Goal: Information Seeking & Learning: Compare options

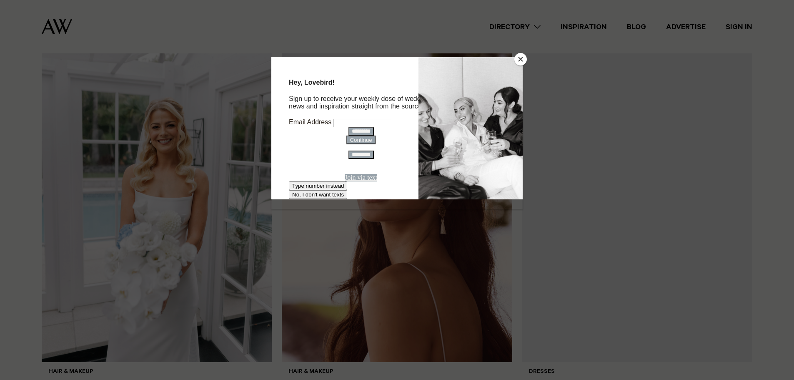
scroll to position [375, 0]
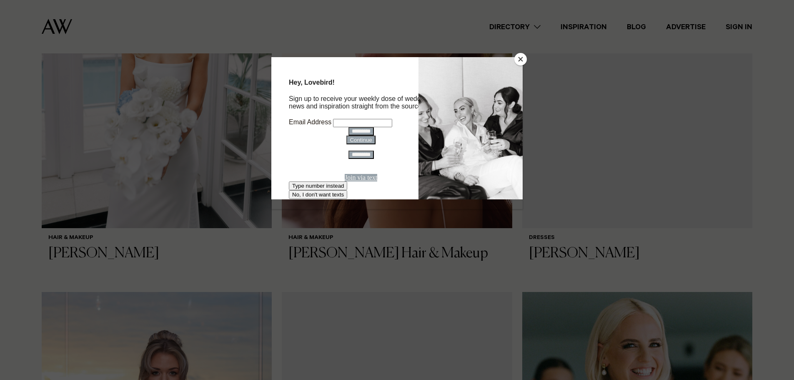
click at [522, 56] on button "Close" at bounding box center [521, 59] width 13 height 13
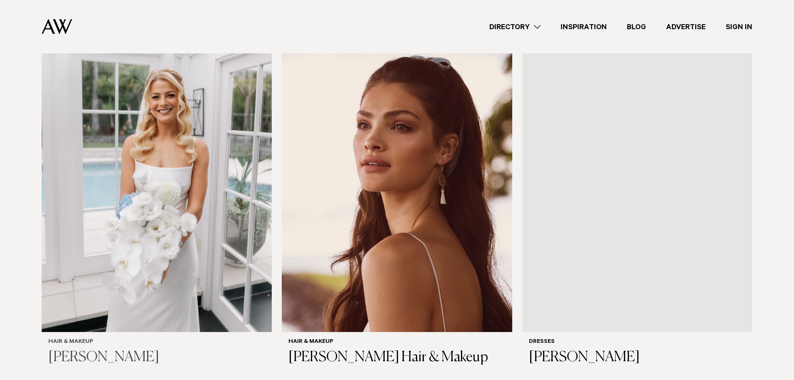
scroll to position [334, 0]
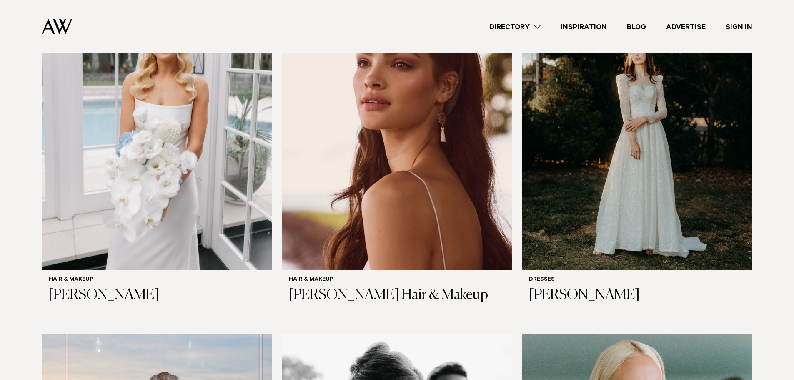
drag, startPoint x: 545, startPoint y: 251, endPoint x: 428, endPoint y: 284, distance: 122.0
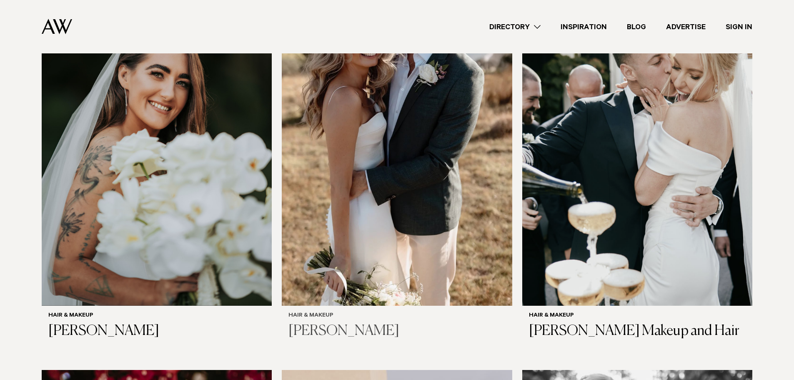
scroll to position [1459, 0]
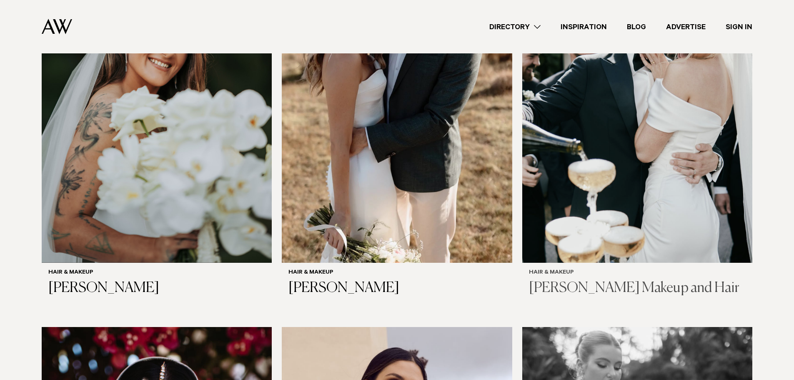
drag, startPoint x: 332, startPoint y: 253, endPoint x: 575, endPoint y: 255, distance: 243.1
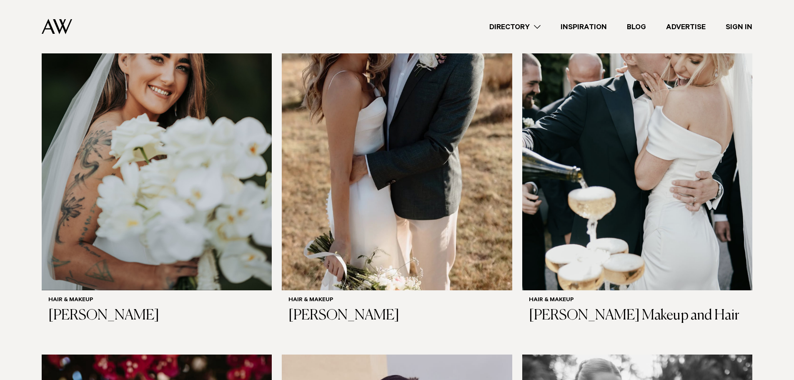
scroll to position [1418, 0]
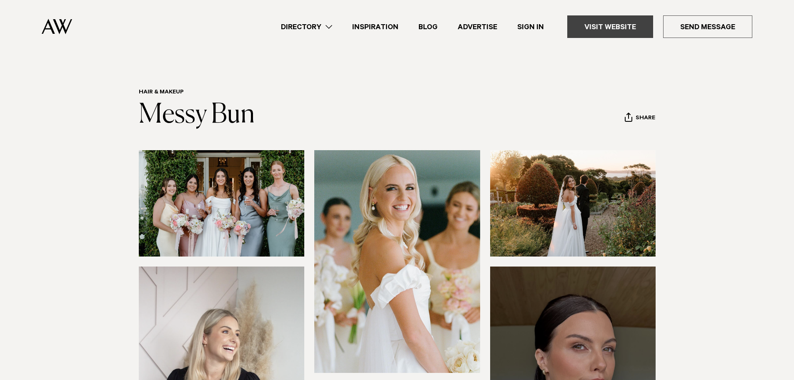
click at [636, 21] on link "Visit Website" at bounding box center [610, 26] width 86 height 23
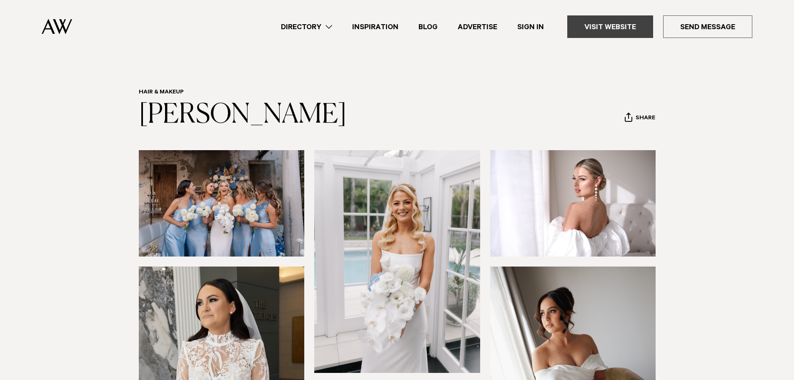
click at [617, 33] on link "Visit Website" at bounding box center [610, 26] width 86 height 23
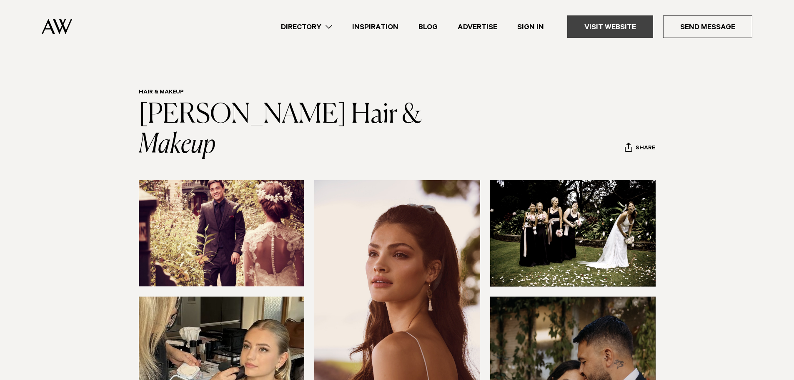
click at [613, 24] on link "Visit Website" at bounding box center [610, 26] width 86 height 23
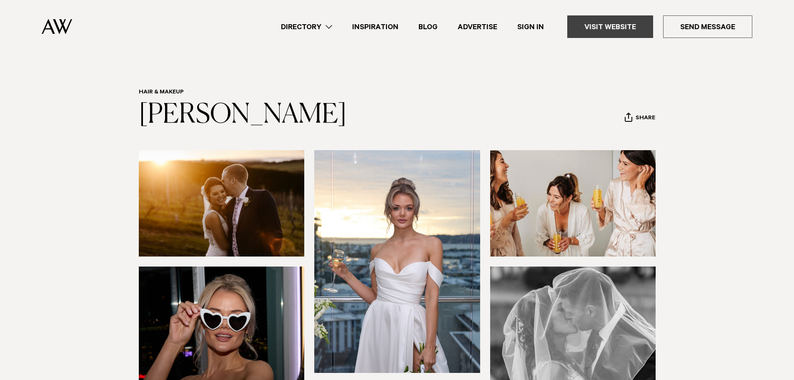
click at [634, 30] on link "Visit Website" at bounding box center [610, 26] width 86 height 23
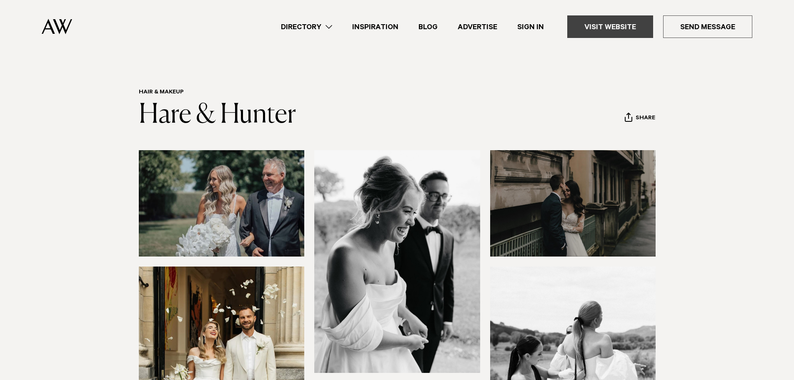
click at [599, 18] on link "Visit Website" at bounding box center [610, 26] width 86 height 23
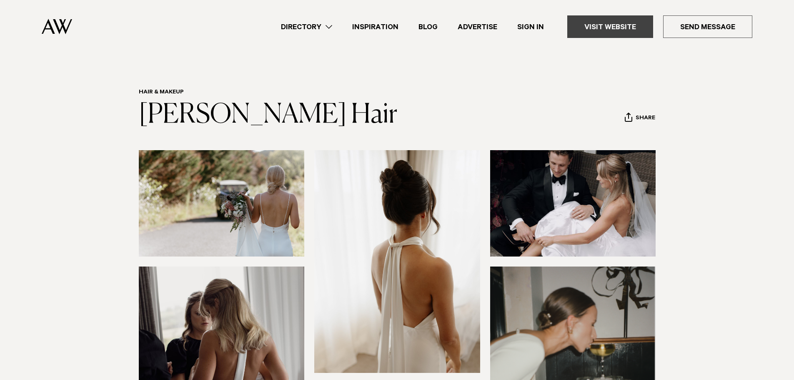
click at [617, 28] on link "Visit Website" at bounding box center [610, 26] width 86 height 23
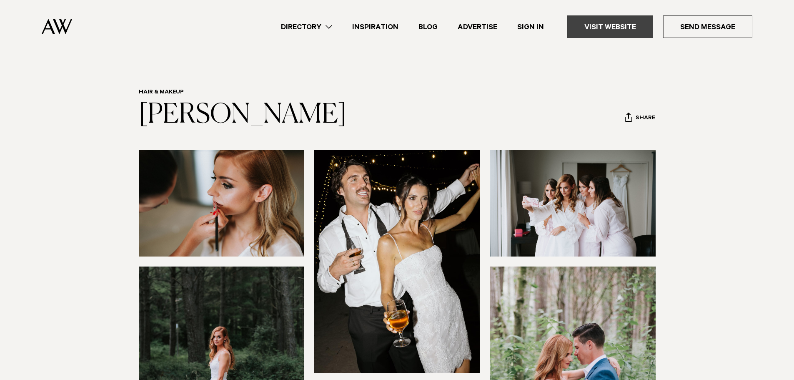
click at [615, 27] on link "Visit Website" at bounding box center [610, 26] width 86 height 23
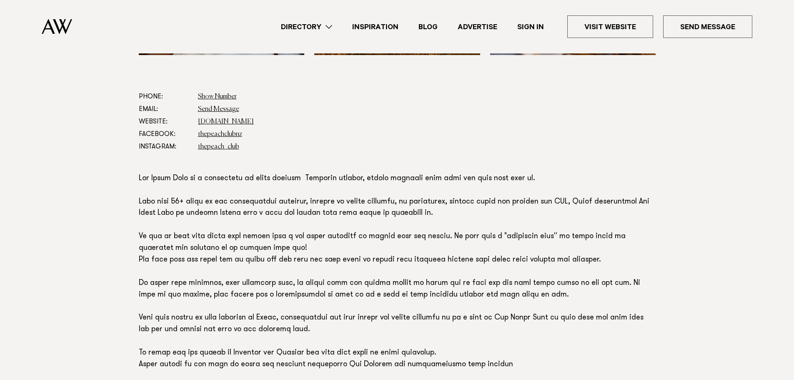
scroll to position [584, 0]
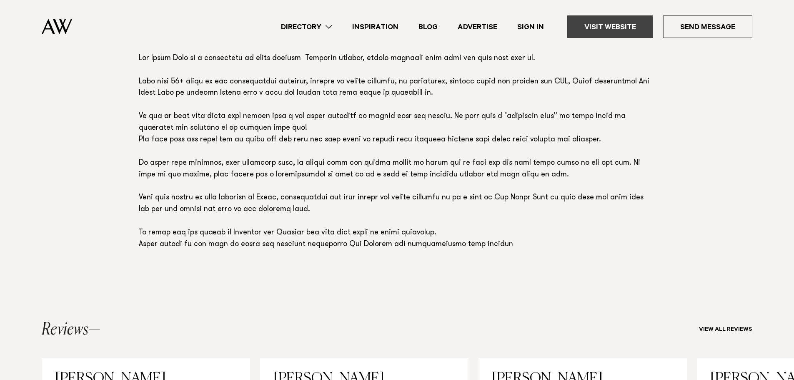
click at [617, 27] on link "Visit Website" at bounding box center [610, 26] width 86 height 23
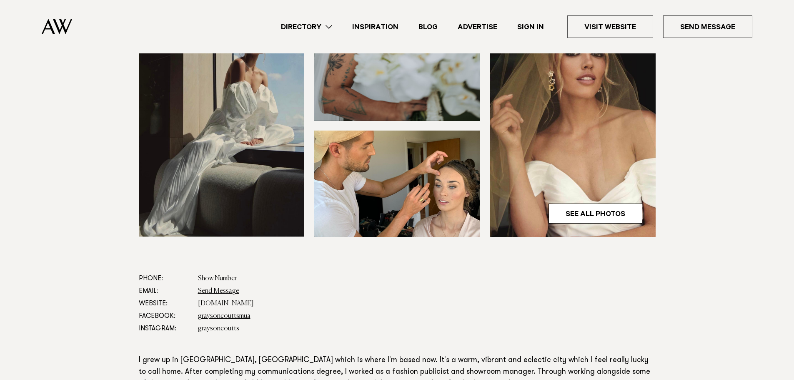
scroll to position [375, 0]
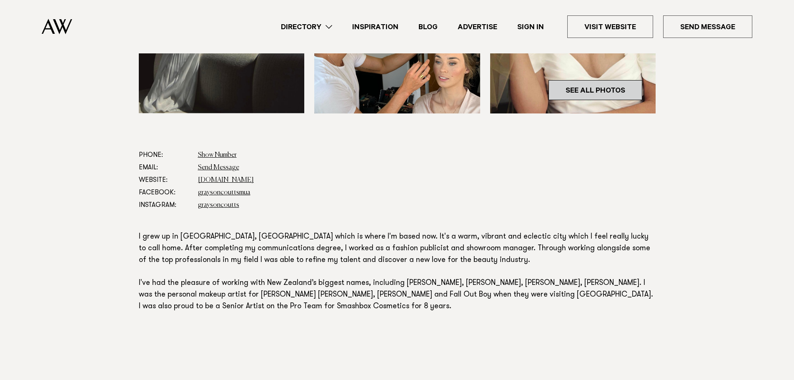
click at [609, 90] on link "See All Photos" at bounding box center [596, 90] width 94 height 20
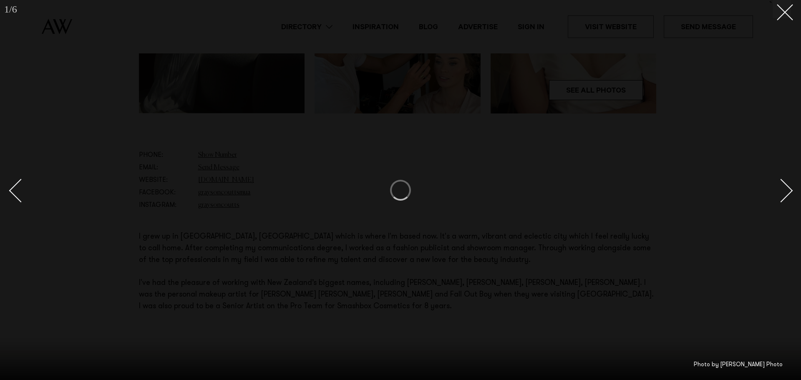
click at [778, 20] on div at bounding box center [400, 190] width 801 height 380
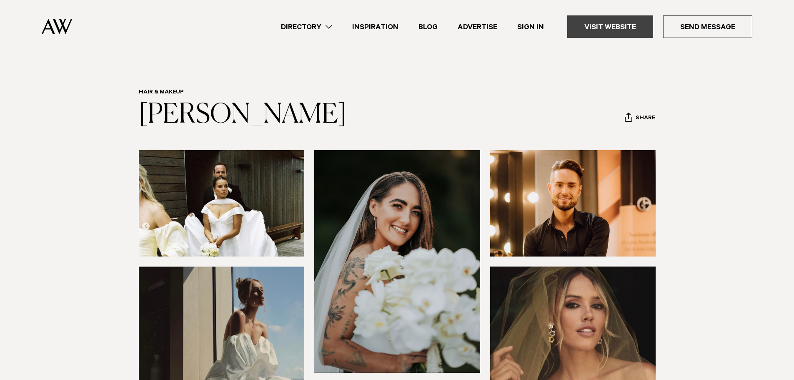
click at [613, 16] on link "Visit Website" at bounding box center [610, 26] width 86 height 23
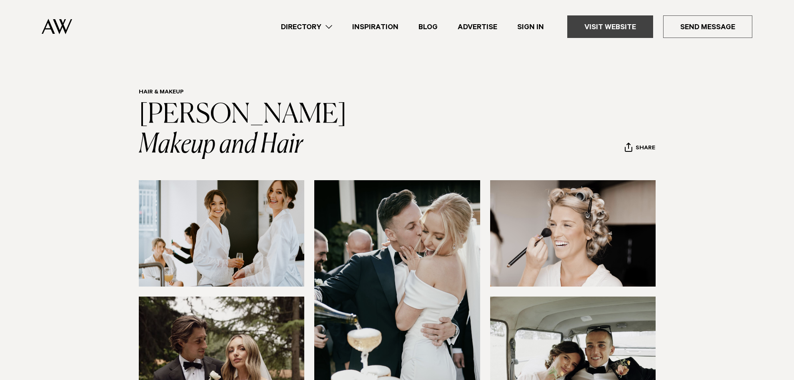
click at [611, 34] on link "Visit Website" at bounding box center [610, 26] width 86 height 23
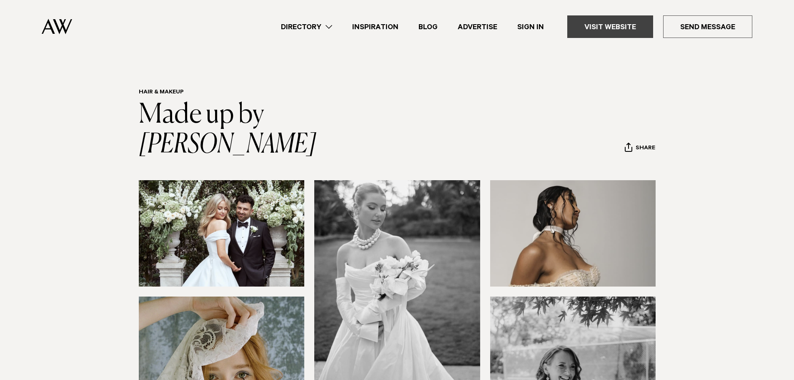
click at [629, 32] on link "Visit Website" at bounding box center [610, 26] width 86 height 23
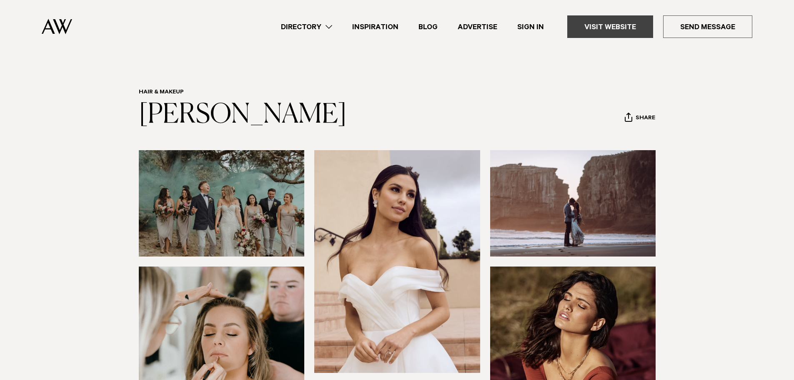
click at [606, 31] on link "Visit Website" at bounding box center [610, 26] width 86 height 23
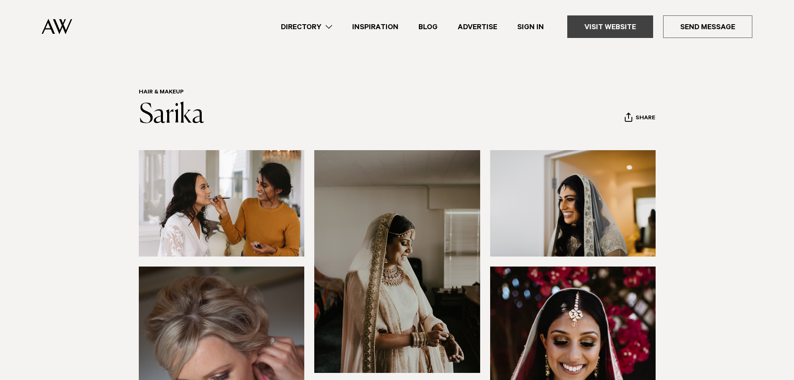
click at [600, 26] on link "Visit Website" at bounding box center [610, 26] width 86 height 23
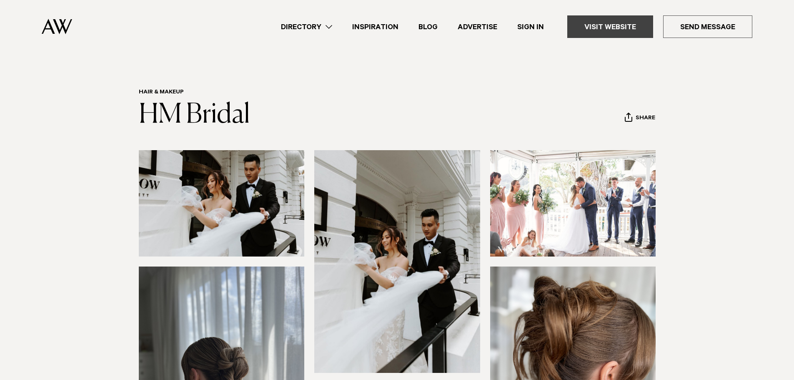
click at [617, 31] on link "Visit Website" at bounding box center [610, 26] width 86 height 23
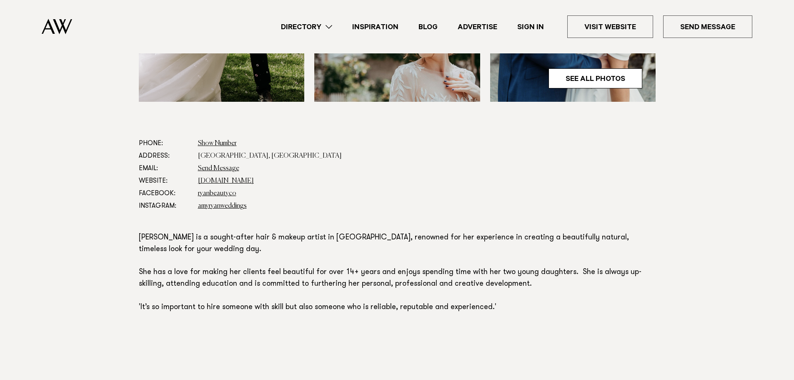
scroll to position [125, 0]
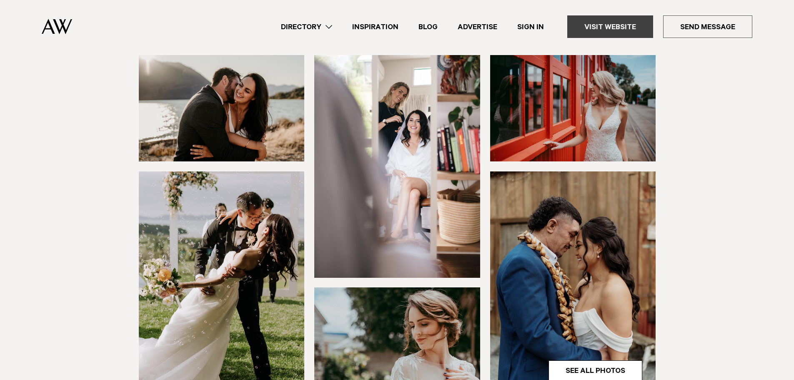
click at [622, 28] on link "Visit Website" at bounding box center [610, 26] width 86 height 23
click at [595, 25] on link "Visit Website" at bounding box center [610, 26] width 86 height 23
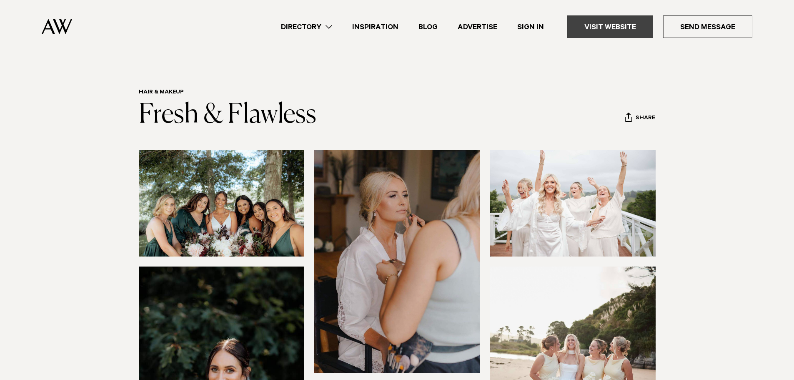
click at [631, 28] on link "Visit Website" at bounding box center [610, 26] width 86 height 23
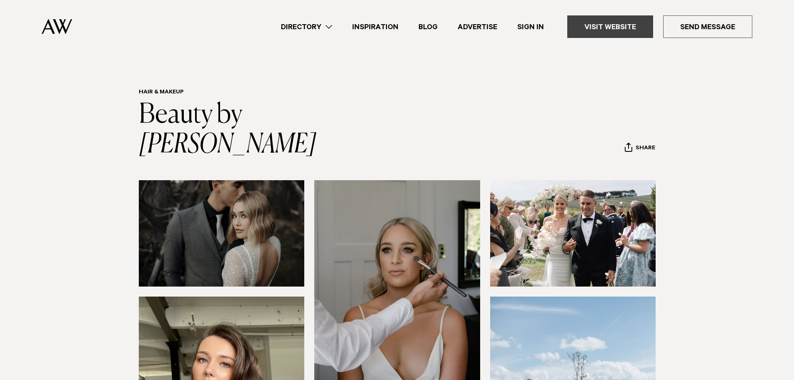
click at [635, 26] on link "Visit Website" at bounding box center [610, 26] width 86 height 23
